Goal: Task Accomplishment & Management: Complete application form

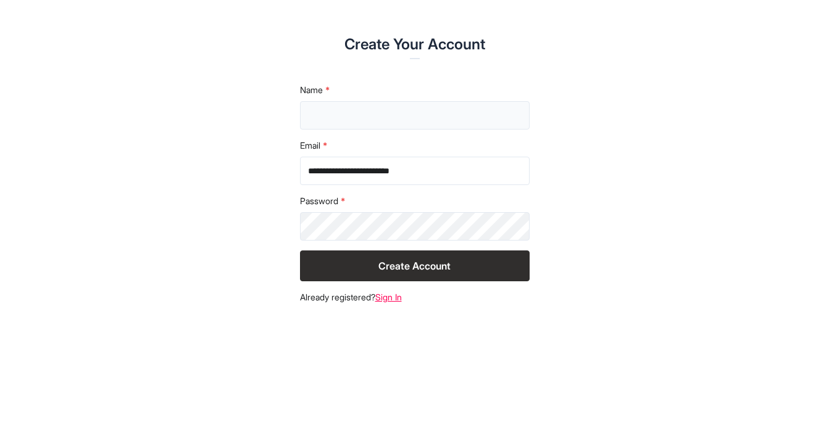
click at [432, 123] on input "text" at bounding box center [415, 115] width 230 height 28
type input "**********"
click at [453, 267] on button "Create Account" at bounding box center [415, 266] width 230 height 31
